Goal: Task Accomplishment & Management: Manage account settings

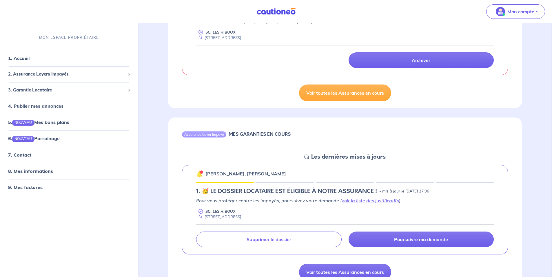
scroll to position [145, 0]
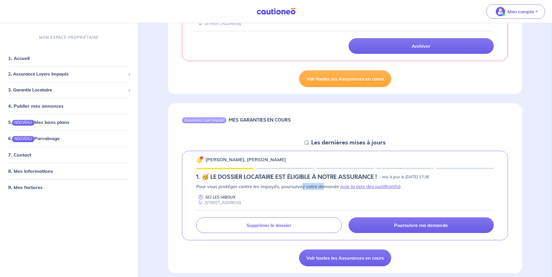
drag, startPoint x: 313, startPoint y: 187, endPoint x: 323, endPoint y: 185, distance: 10.0
click at [323, 185] on p "Pour vous protéger contre les impayés, poursuivez votre demande ( voir la liste…" at bounding box center [344, 186] width 297 height 7
drag, startPoint x: 323, startPoint y: 185, endPoint x: 370, endPoint y: 187, distance: 47.5
click at [370, 187] on link "voir la liste des justificatifs" at bounding box center [369, 187] width 57 height 6
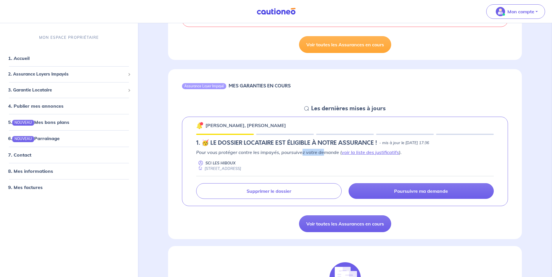
scroll to position [193, 0]
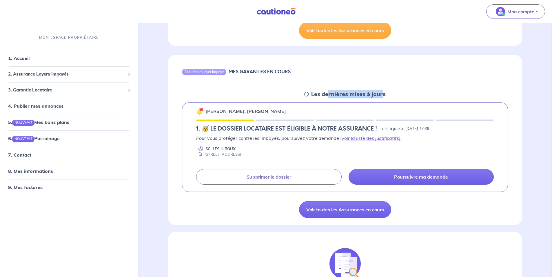
drag, startPoint x: 328, startPoint y: 94, endPoint x: 385, endPoint y: 92, distance: 56.2
click at [384, 92] on h5 "Les dernières mises à jours" at bounding box center [348, 94] width 74 height 7
drag, startPoint x: 385, startPoint y: 92, endPoint x: 413, endPoint y: 96, distance: 28.6
click at [413, 96] on div "Assurance Loyer Impayé MES GARANTIES EN COURS Les dernières mises à jours Joel …" at bounding box center [345, 140] width 354 height 170
drag, startPoint x: 248, startPoint y: 111, endPoint x: 282, endPoint y: 110, distance: 34.2
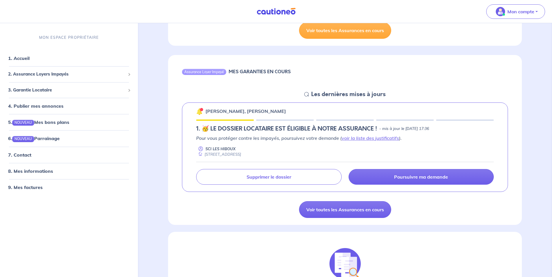
click at [282, 110] on div "[PERSON_NAME], [PERSON_NAME]" at bounding box center [344, 111] width 297 height 8
drag, startPoint x: 282, startPoint y: 110, endPoint x: 300, endPoint y: 114, distance: 18.4
click at [300, 114] on div "[PERSON_NAME], [PERSON_NAME]" at bounding box center [344, 111] width 297 height 8
drag, startPoint x: 409, startPoint y: 127, endPoint x: 449, endPoint y: 129, distance: 39.4
click at [429, 129] on p "- mis à jour le [DATE] 17:36" at bounding box center [404, 129] width 50 height 6
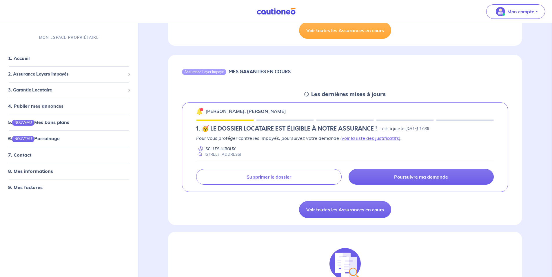
drag, startPoint x: 449, startPoint y: 129, endPoint x: 465, endPoint y: 136, distance: 17.1
click at [465, 136] on p "Pour vous protéger contre les impayés, poursuivez votre demande ( voir la liste…" at bounding box center [344, 138] width 297 height 7
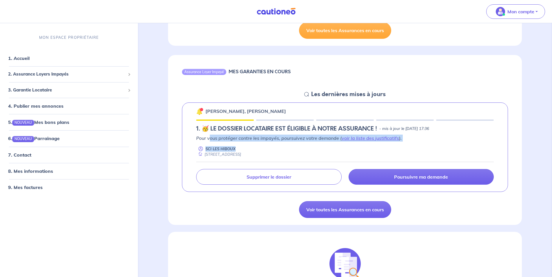
drag, startPoint x: 210, startPoint y: 139, endPoint x: 299, endPoint y: 142, distance: 89.3
click at [299, 142] on div "Pour vous protéger contre les impayés, poursuivez votre demande ( voir la liste…" at bounding box center [344, 146] width 297 height 23
drag, startPoint x: 299, startPoint y: 142, endPoint x: 343, endPoint y: 149, distance: 44.5
click at [343, 149] on div "SCI LES HIBOUX 103 - 3A Rue des Cigognes 68220 Hagenthal-le-Haut" at bounding box center [344, 151] width 297 height 11
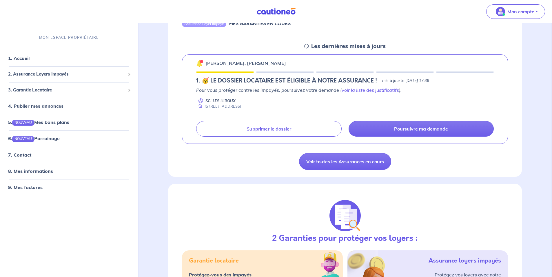
scroll to position [290, 0]
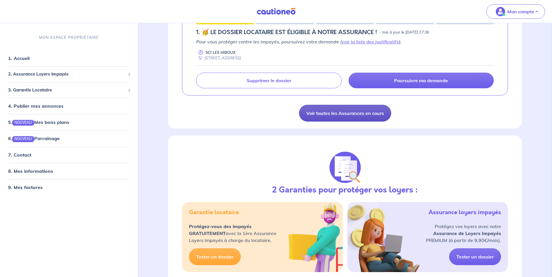
click at [331, 114] on link "Voir toutes les Assurances en cours" at bounding box center [345, 113] width 92 height 17
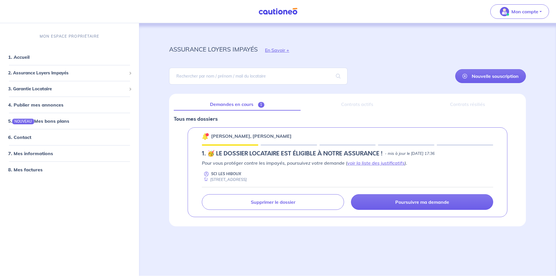
click at [236, 134] on p "[PERSON_NAME], [PERSON_NAME]" at bounding box center [251, 136] width 81 height 7
drag, startPoint x: 249, startPoint y: 133, endPoint x: 289, endPoint y: 135, distance: 40.0
click at [289, 135] on div "[PERSON_NAME], [PERSON_NAME]" at bounding box center [347, 136] width 291 height 8
drag, startPoint x: 289, startPoint y: 135, endPoint x: 298, endPoint y: 136, distance: 8.7
click at [298, 136] on div "[PERSON_NAME], [PERSON_NAME]" at bounding box center [347, 136] width 291 height 8
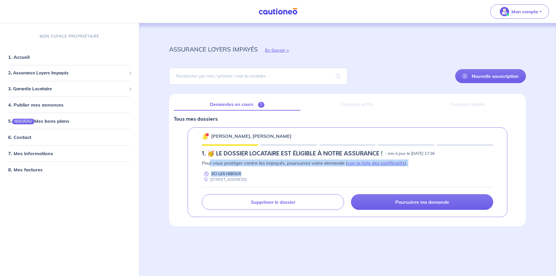
drag, startPoint x: 214, startPoint y: 163, endPoint x: 282, endPoint y: 167, distance: 68.5
click at [282, 167] on div "Pour vous protéger contre les impayés, poursuivez votre demande ( voir la liste…" at bounding box center [347, 171] width 291 height 23
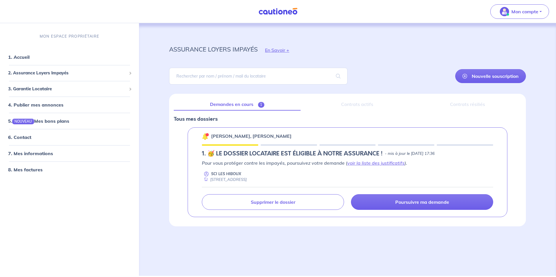
click at [306, 245] on div "assurance loyers impayés En Savoir + Nouvelle souscription Fermer Valider un lo…" at bounding box center [347, 142] width 385 height 239
